Goal: Browse casually: Explore the website without a specific task or goal

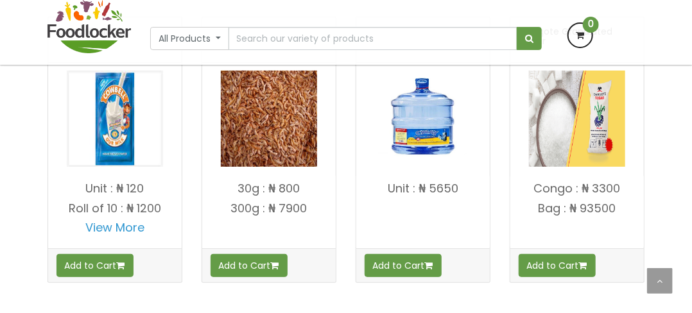
scroll to position [1749, 0]
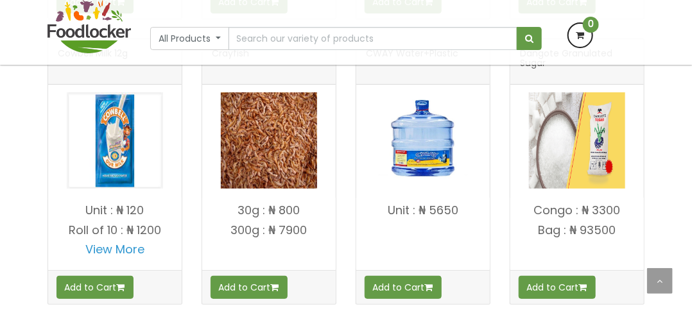
click at [557, 139] on img at bounding box center [577, 140] width 96 height 96
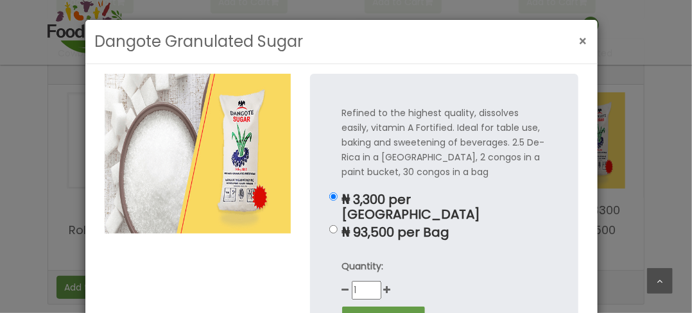
click at [572, 37] on button "×" at bounding box center [583, 41] width 22 height 26
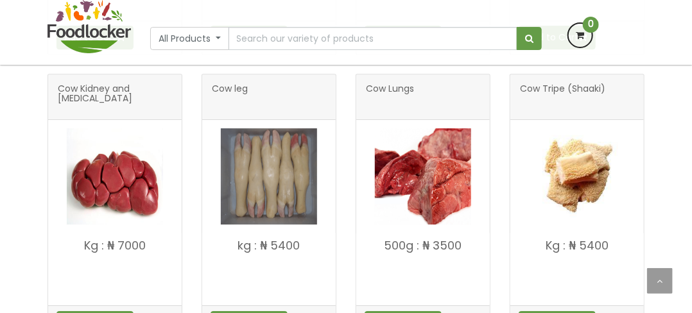
scroll to position [1493, 0]
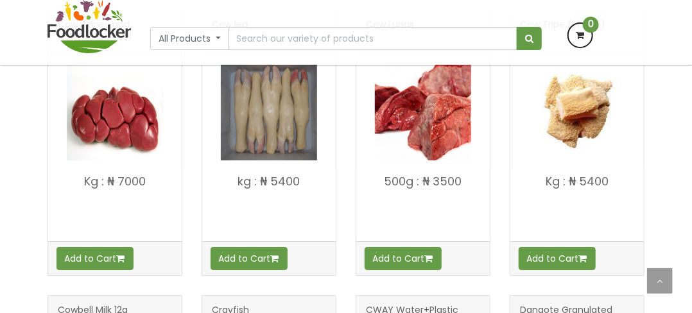
click at [132, 129] on img at bounding box center [115, 112] width 96 height 96
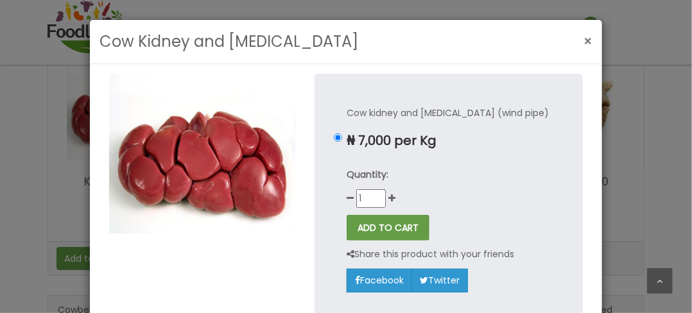
click at [577, 38] on button "×" at bounding box center [588, 41] width 22 height 26
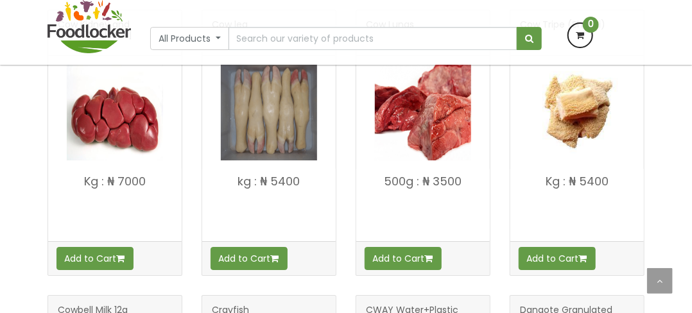
click at [286, 119] on img at bounding box center [269, 112] width 96 height 96
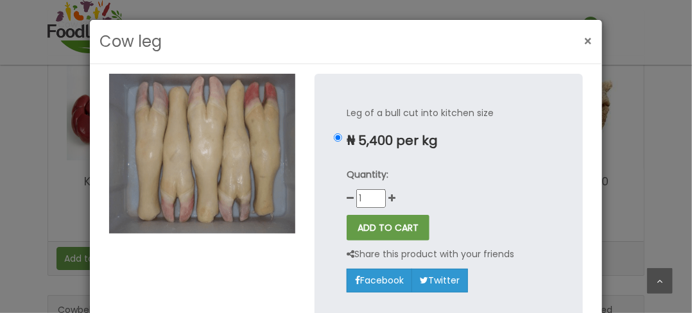
click at [583, 40] on span "×" at bounding box center [587, 41] width 9 height 19
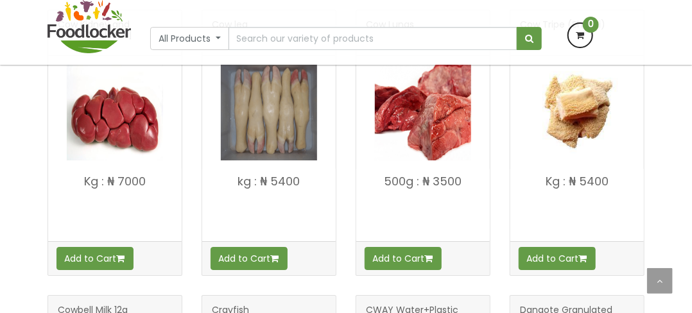
click at [404, 93] on img at bounding box center [423, 112] width 96 height 96
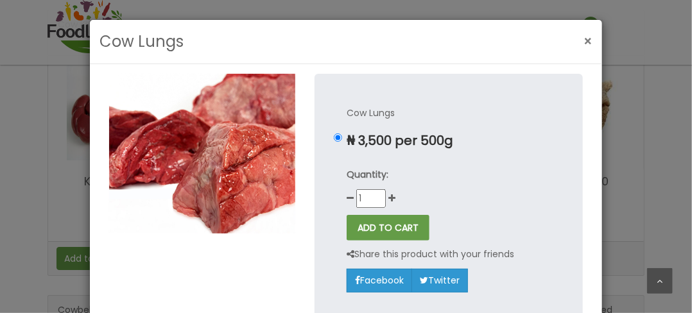
click at [589, 35] on button "×" at bounding box center [588, 41] width 22 height 26
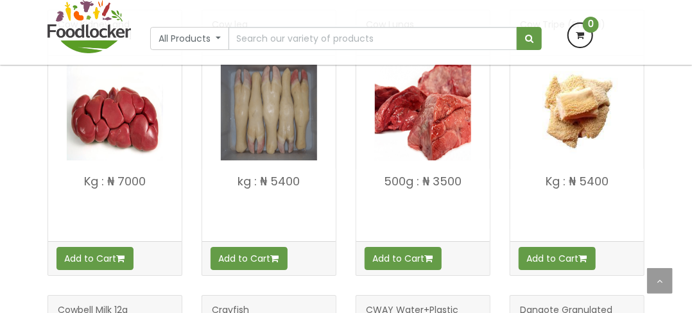
click at [576, 92] on img at bounding box center [577, 112] width 96 height 96
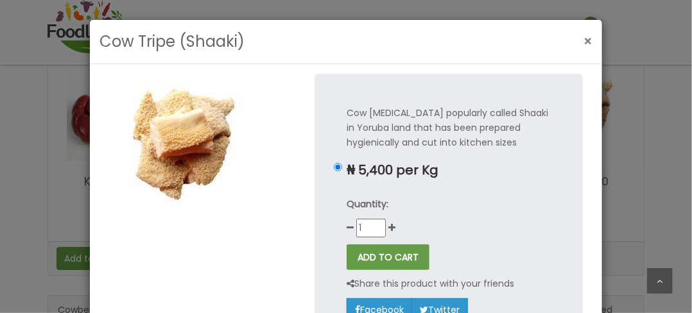
click at [583, 40] on span "×" at bounding box center [587, 41] width 9 height 19
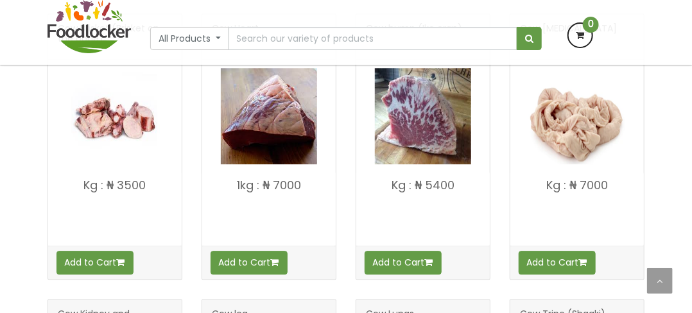
scroll to position [1172, 0]
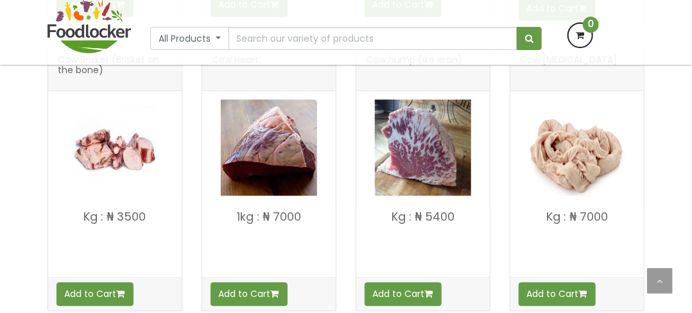
click at [439, 135] on img at bounding box center [423, 147] width 96 height 96
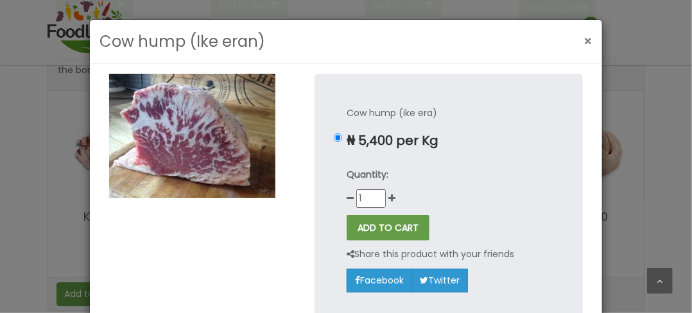
click at [587, 40] on span "×" at bounding box center [587, 41] width 9 height 19
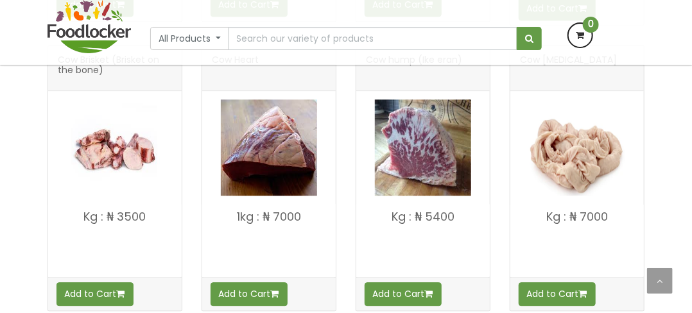
click at [265, 123] on img at bounding box center [269, 147] width 96 height 96
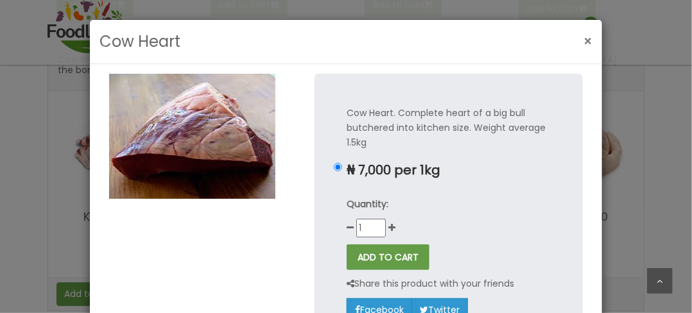
click at [587, 37] on span "×" at bounding box center [587, 41] width 9 height 19
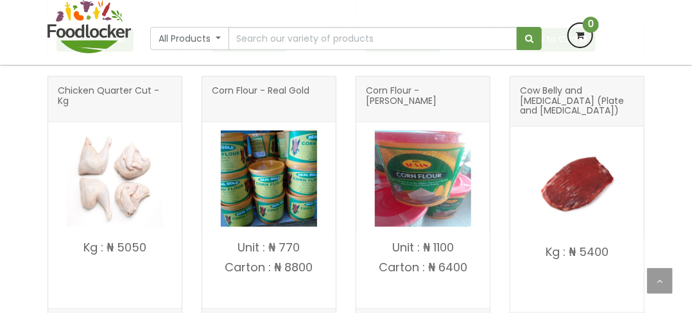
scroll to position [787, 0]
